Goal: Task Accomplishment & Management: Use online tool/utility

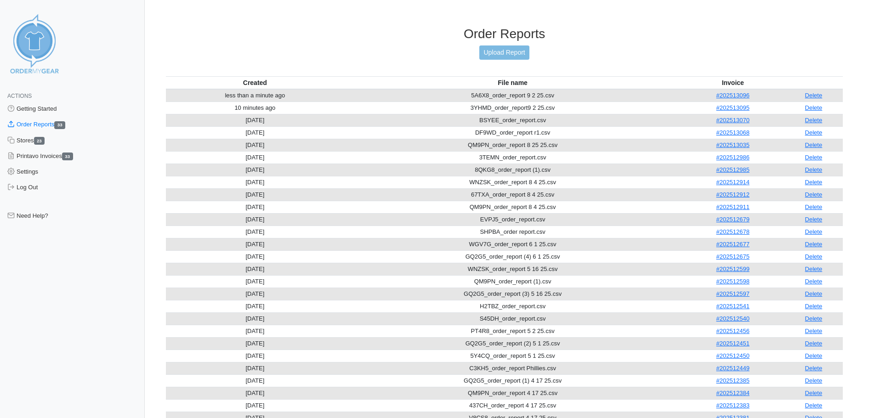
click at [203, 29] on h3 "Order Reports" at bounding box center [504, 34] width 677 height 16
click at [510, 50] on link "Upload Report" at bounding box center [504, 52] width 50 height 14
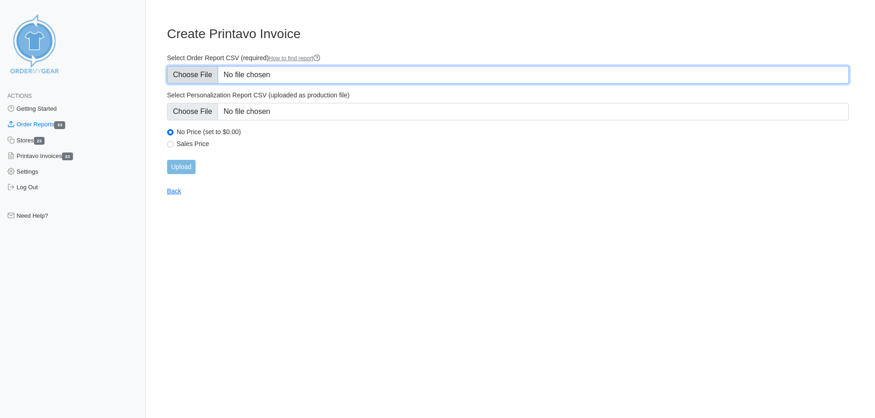
click at [200, 74] on input "Select Order Report CSV (required) How to find report" at bounding box center [508, 74] width 682 height 17
type input "C:\fakepath\WNZSK_order_report 9 3 25.csv"
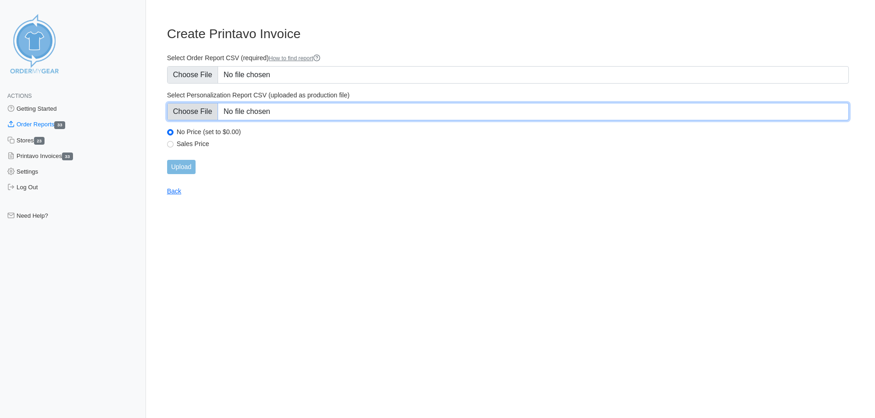
click at [194, 111] on input "Select Personalization Report CSV (uploaded as production file)" at bounding box center [508, 111] width 682 height 17
type input "C:\fakepath\WNZSK_personalization_report.csv"
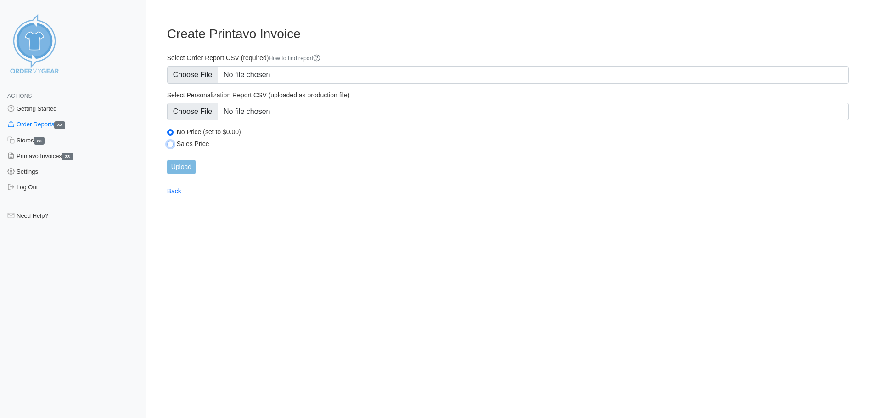
click at [173, 144] on input "Sales Price" at bounding box center [170, 144] width 6 height 6
radio input "true"
click at [181, 165] on input "Upload" at bounding box center [181, 167] width 28 height 14
